Goal: Transaction & Acquisition: Purchase product/service

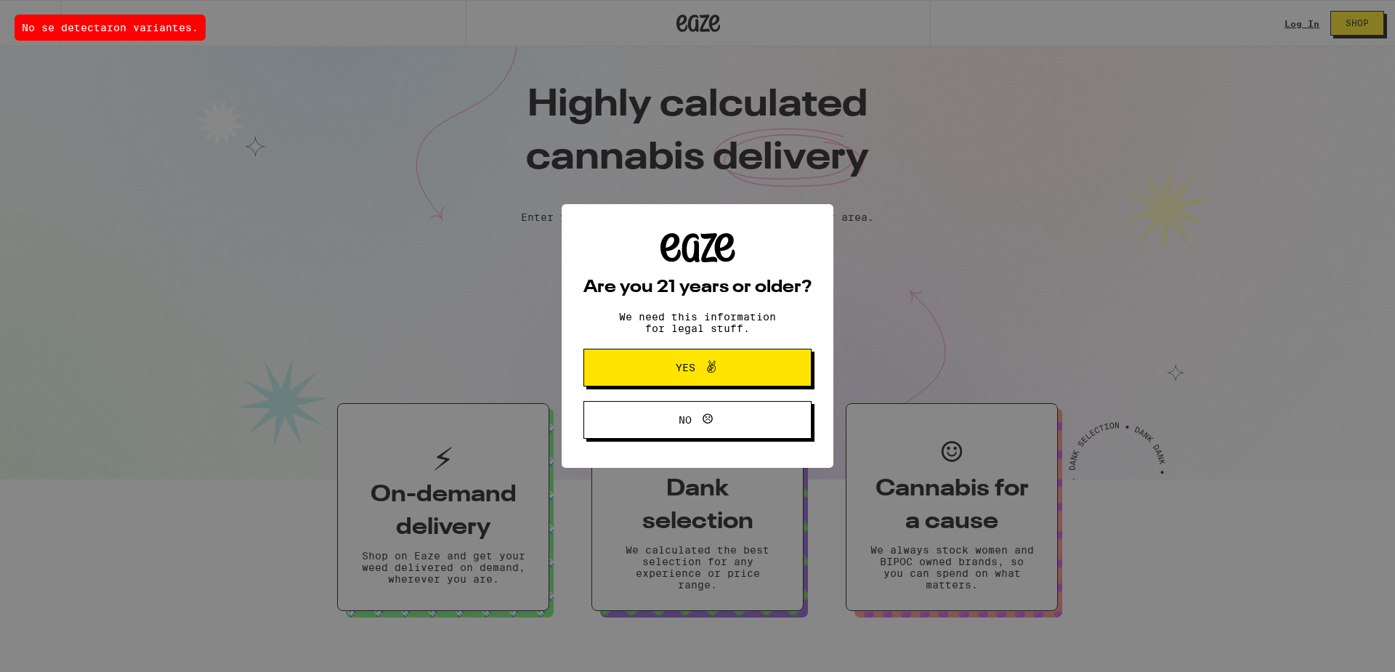
click at [686, 353] on button "Yes" at bounding box center [697, 368] width 228 height 38
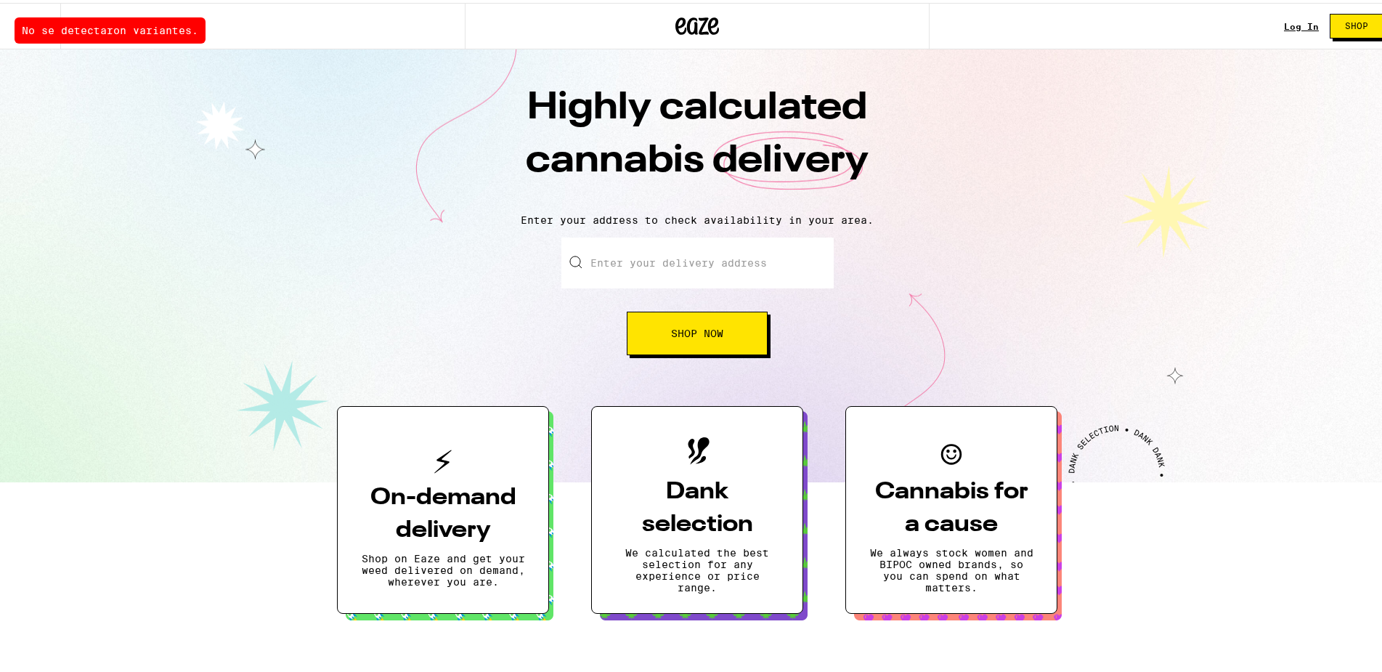
click at [686, 353] on div "Highly calculated cannabis delivery Enter your address to check availability in…" at bounding box center [697, 262] width 1395 height 433
click at [695, 344] on button "Shop Now" at bounding box center [697, 331] width 141 height 44
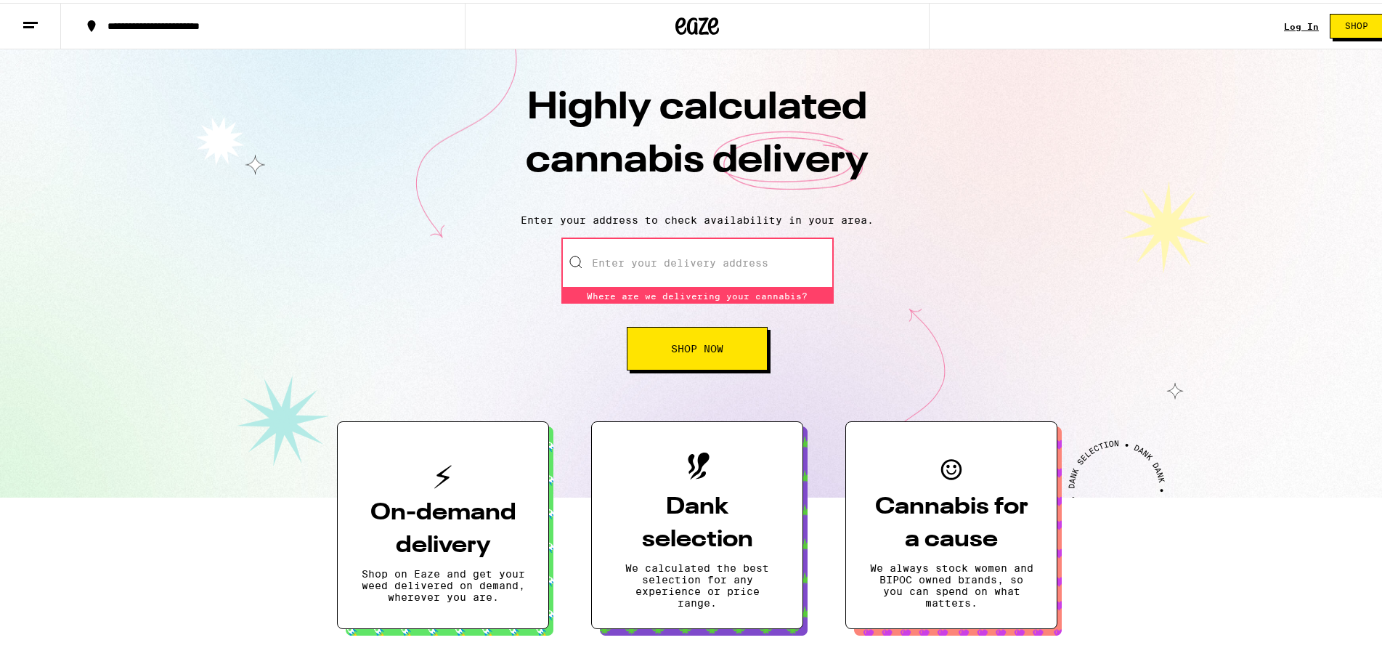
click at [1345, 23] on span "Shop" at bounding box center [1356, 23] width 23 height 9
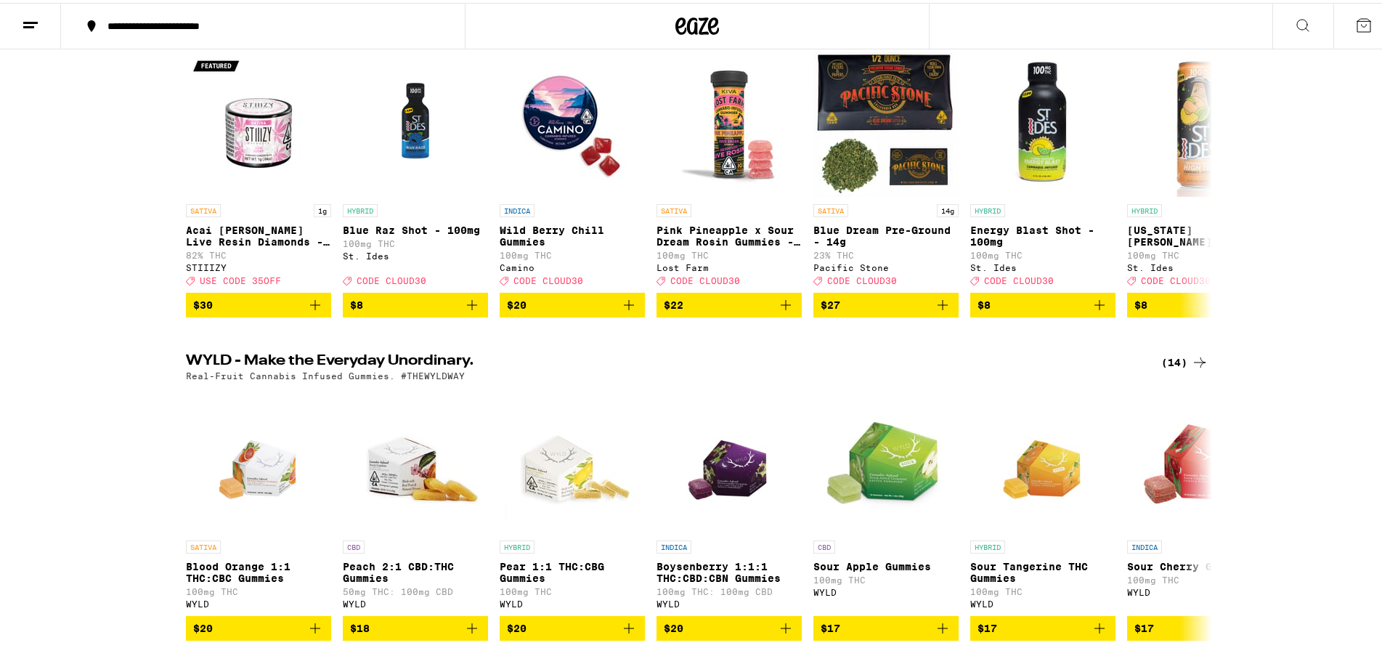
scroll to position [291, 0]
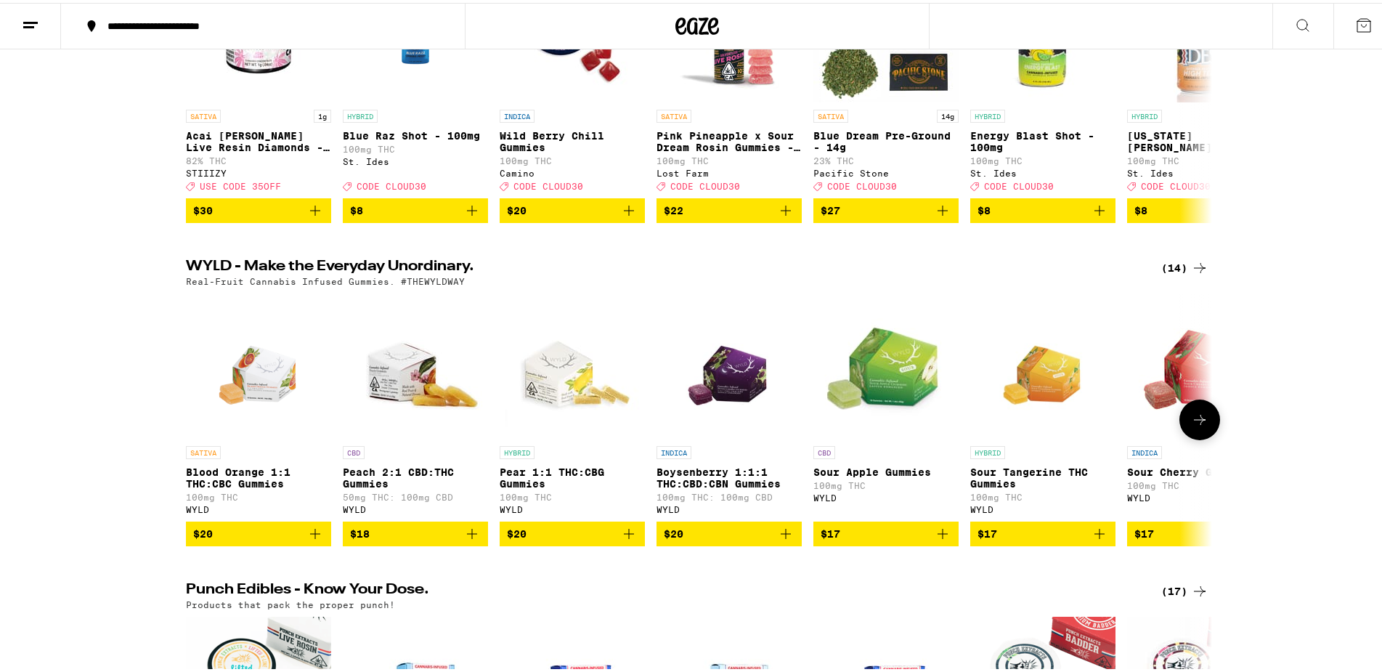
click at [585, 447] on div "HYBRID" at bounding box center [572, 449] width 145 height 13
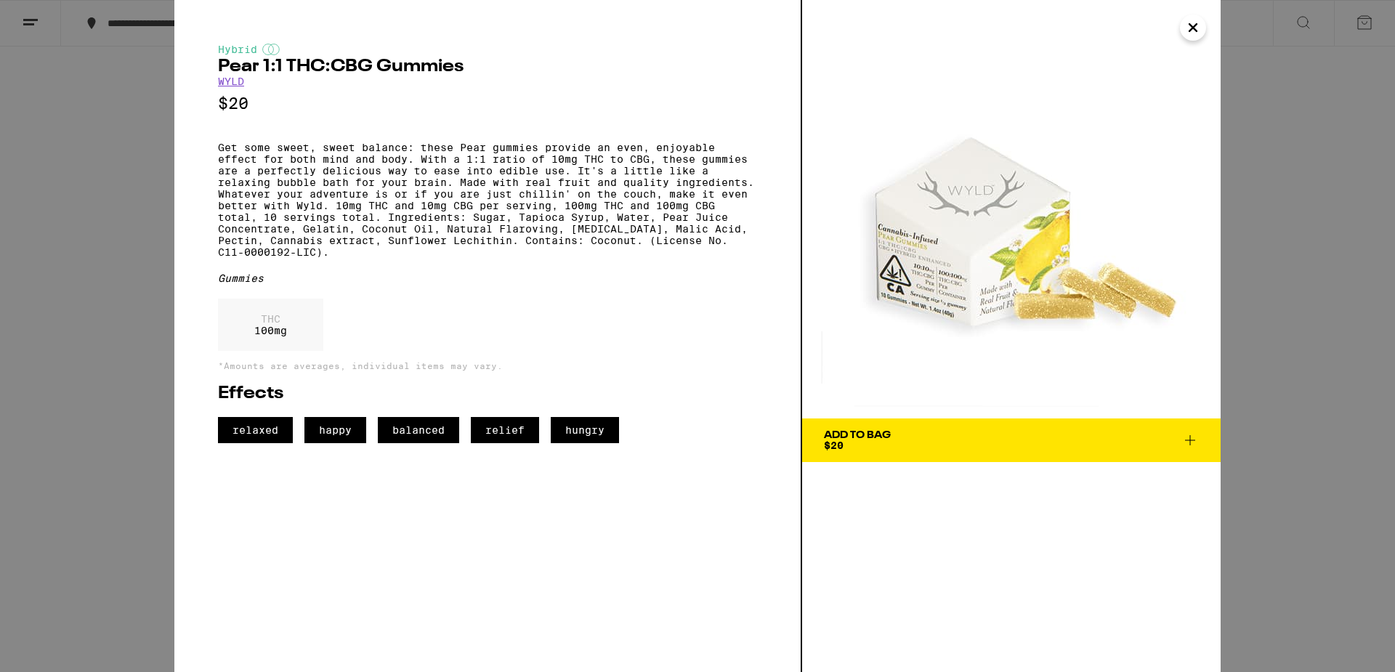
click at [846, 431] on div "Add To Bag" at bounding box center [857, 435] width 67 height 10
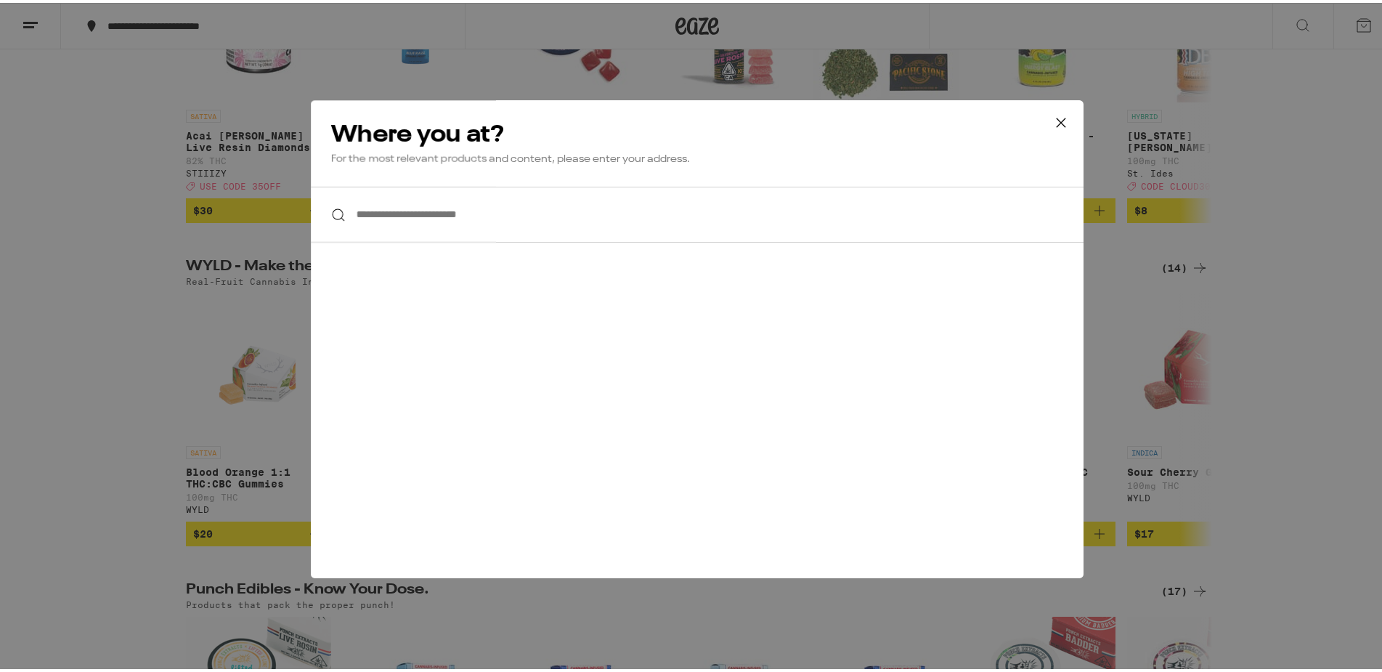
click at [1052, 113] on icon at bounding box center [1061, 120] width 22 height 22
